Goal: Information Seeking & Learning: Compare options

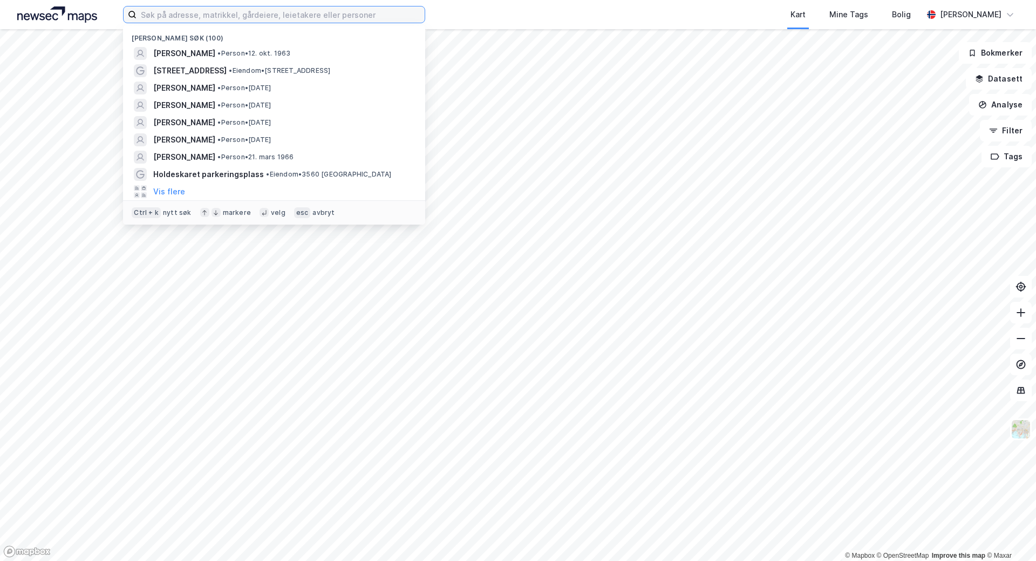
drag, startPoint x: 208, startPoint y: 22, endPoint x: 202, endPoint y: 21, distance: 6.0
click at [209, 22] on input at bounding box center [280, 14] width 288 height 16
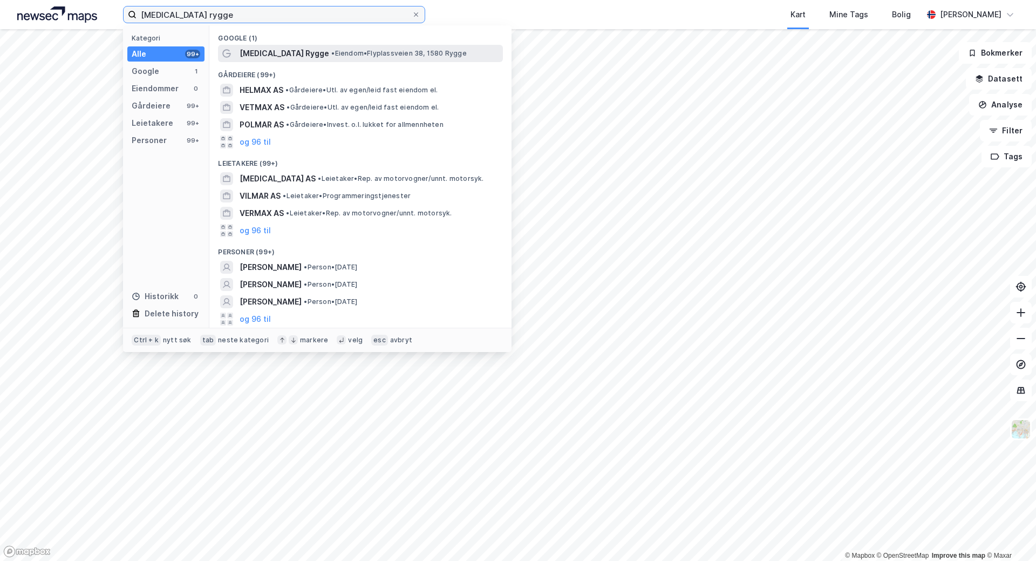
type input "[MEDICAL_DATA] rygge"
click at [361, 53] on span "• Eiendom • [STREET_ADDRESS], 1580 Rygge" at bounding box center [398, 53] width 135 height 9
